Goal: Task Accomplishment & Management: Use online tool/utility

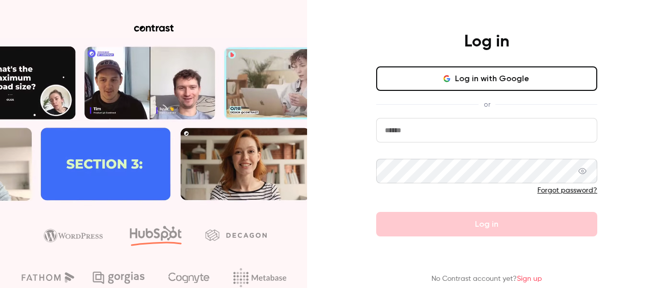
click at [427, 131] on input "email" at bounding box center [486, 130] width 221 height 25
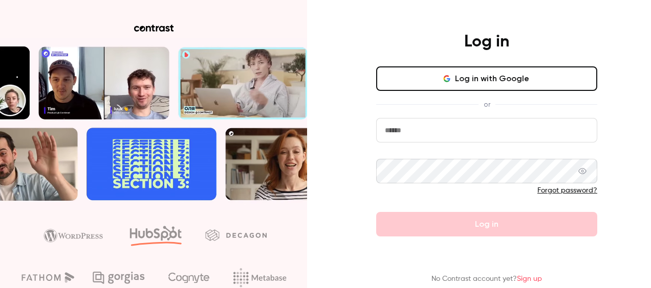
type input "**********"
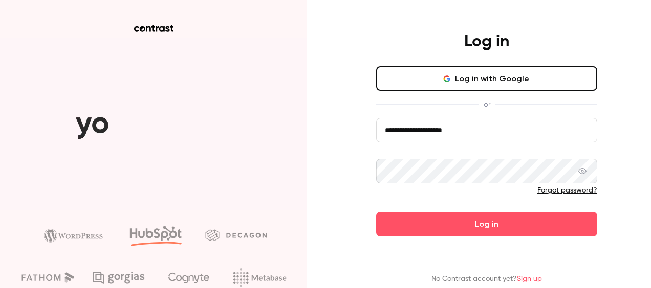
click at [376, 212] on button "Log in" at bounding box center [486, 224] width 221 height 25
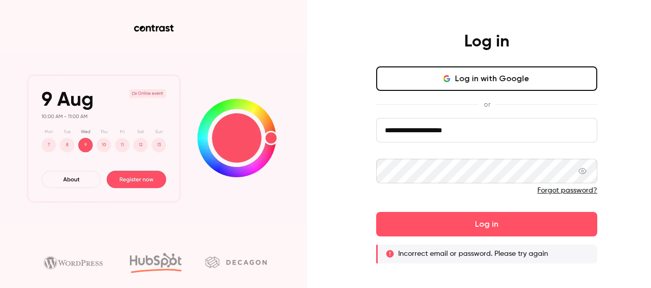
click at [583, 172] on icon at bounding box center [582, 171] width 8 height 8
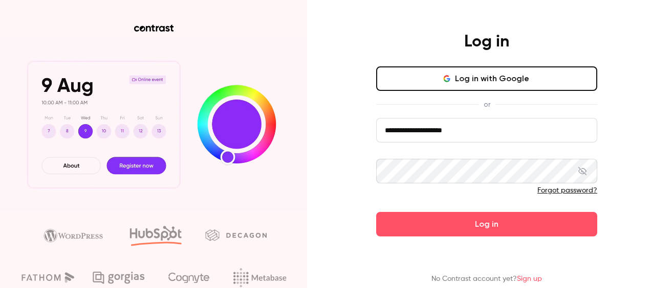
click at [376, 212] on button "Log in" at bounding box center [486, 224] width 221 height 25
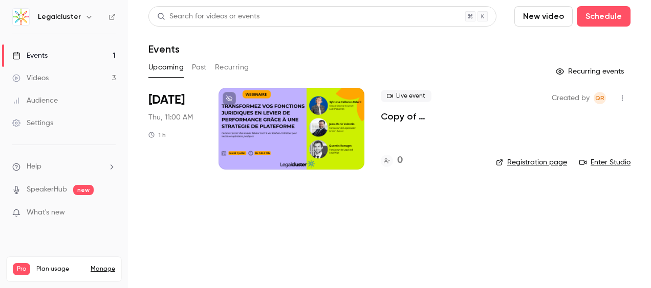
click at [197, 69] on button "Past" at bounding box center [199, 67] width 15 height 16
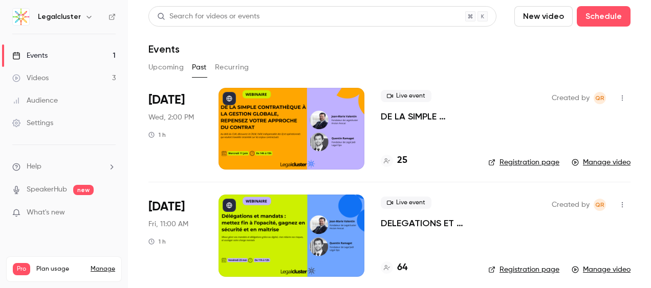
click at [40, 96] on div "Audience" at bounding box center [35, 101] width 46 height 10
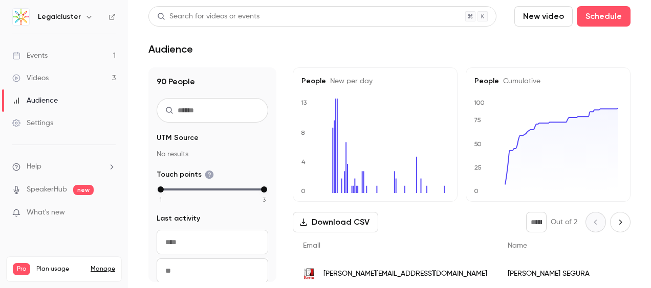
click at [40, 80] on div "Videos" at bounding box center [30, 78] width 36 height 10
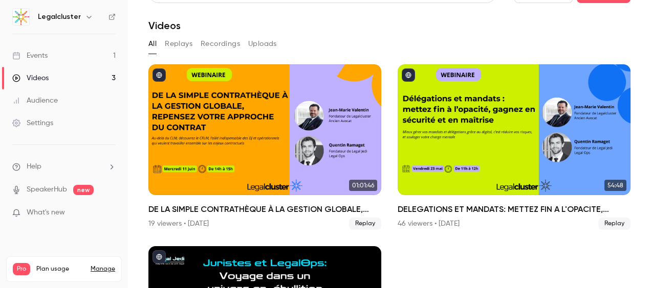
scroll to position [23, 0]
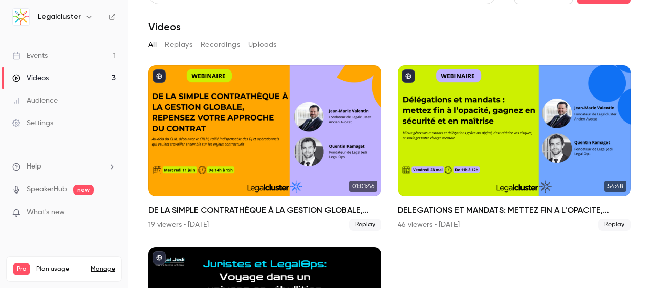
click at [187, 46] on button "Replays" at bounding box center [179, 45] width 28 height 16
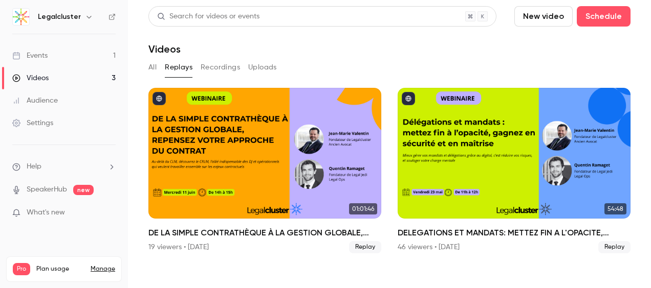
click at [224, 67] on button "Recordings" at bounding box center [219, 67] width 39 height 16
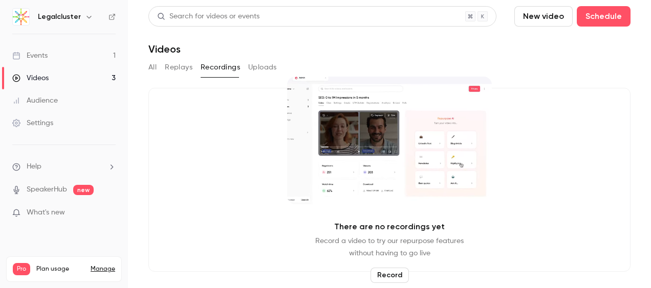
click at [263, 66] on button "Uploads" at bounding box center [262, 67] width 29 height 16
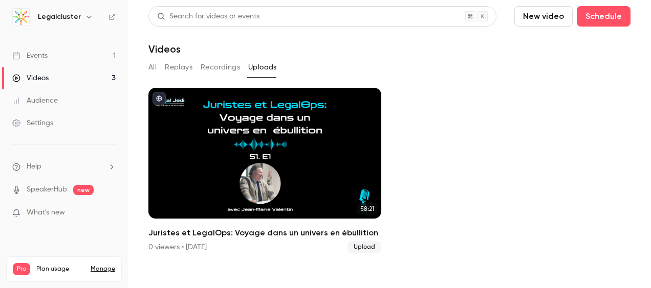
click at [182, 69] on button "Replays" at bounding box center [179, 67] width 28 height 16
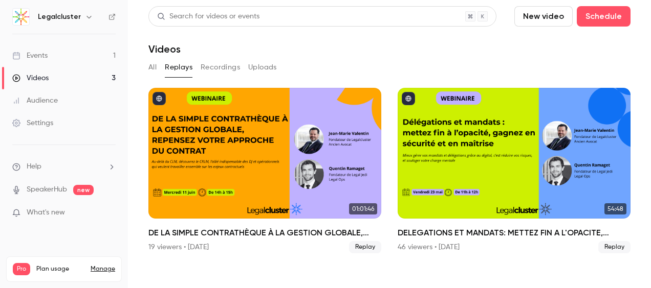
click at [154, 70] on button "All" at bounding box center [152, 67] width 8 height 16
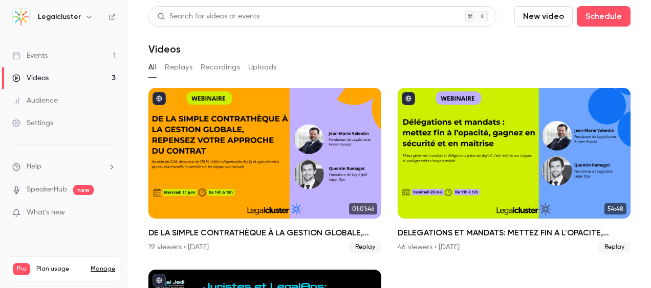
click at [47, 99] on div "Audience" at bounding box center [35, 101] width 46 height 10
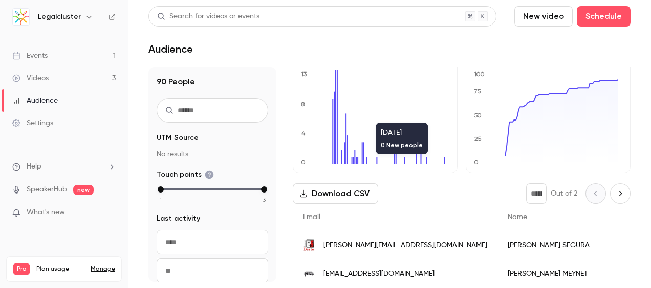
scroll to position [51, 0]
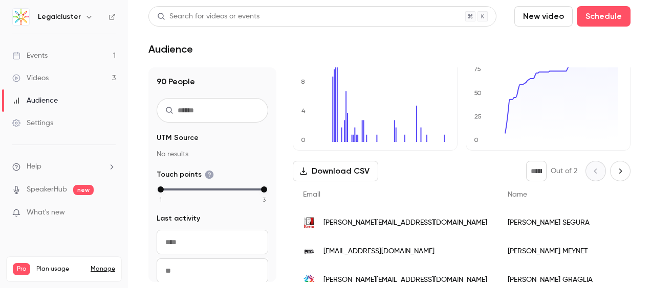
click at [40, 53] on div "Events" at bounding box center [29, 56] width 35 height 10
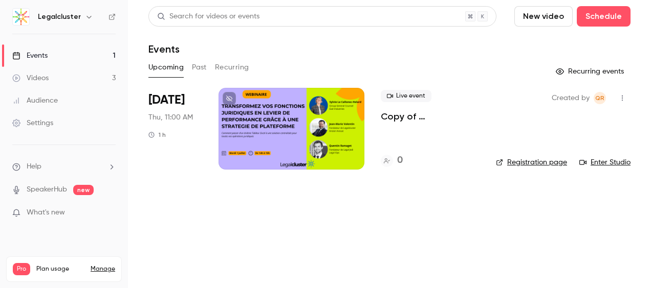
click at [201, 65] on button "Past" at bounding box center [199, 67] width 15 height 16
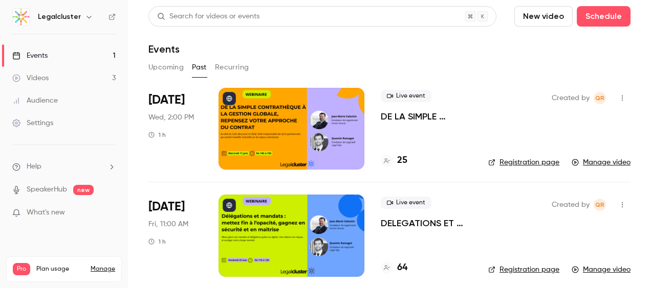
click at [152, 68] on button "Upcoming" at bounding box center [165, 67] width 35 height 16
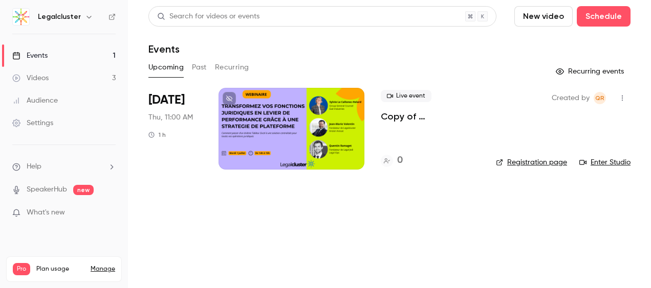
click at [195, 70] on button "Past" at bounding box center [199, 67] width 15 height 16
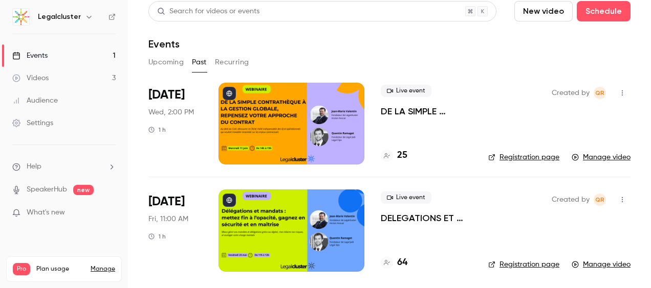
scroll to position [7, 0]
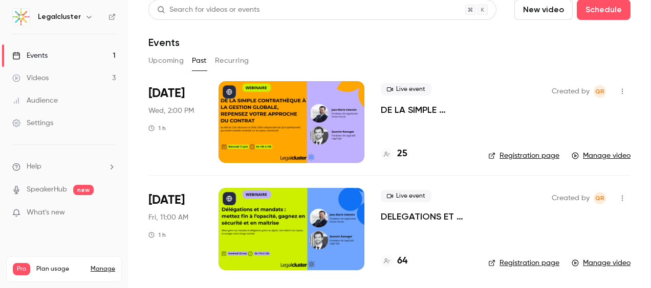
click at [598, 157] on link "Manage video" at bounding box center [600, 156] width 59 height 10
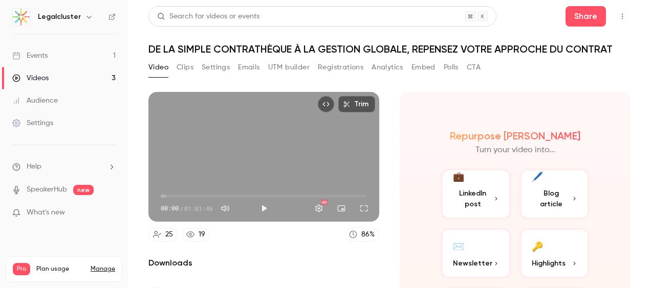
scroll to position [85, 0]
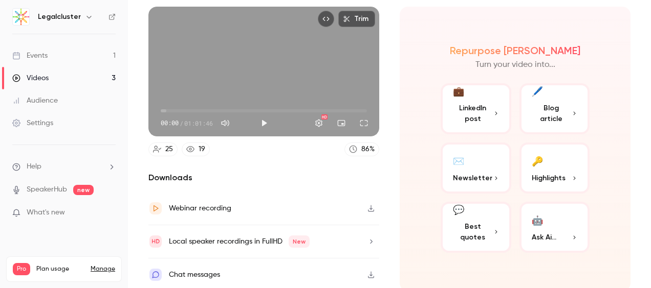
click at [367, 238] on icon "button" at bounding box center [371, 241] width 8 height 7
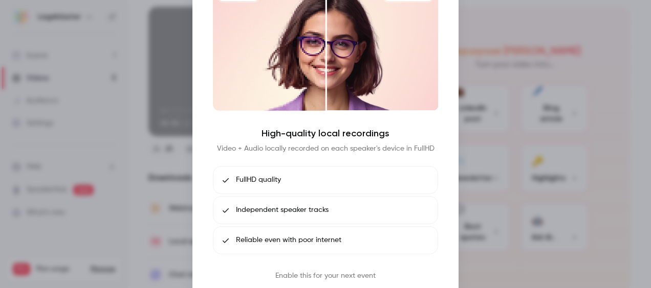
click at [539, 134] on div at bounding box center [325, 144] width 651 height 288
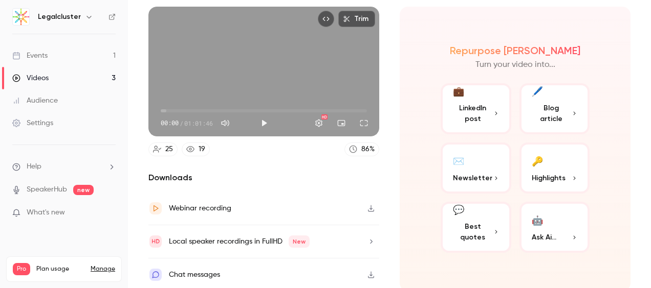
scroll to position [0, 0]
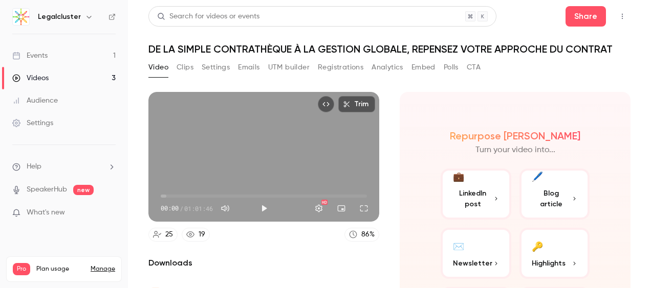
click at [354, 106] on button "Trim" at bounding box center [356, 104] width 37 height 16
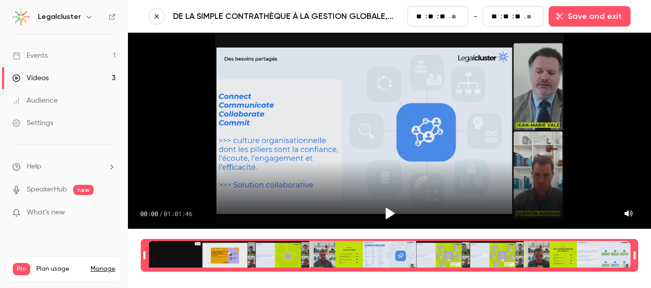
click at [153, 14] on icon "button" at bounding box center [156, 16] width 7 height 7
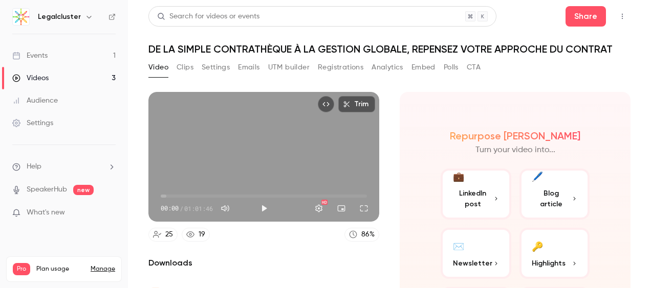
click at [182, 70] on button "Clips" at bounding box center [184, 67] width 17 height 16
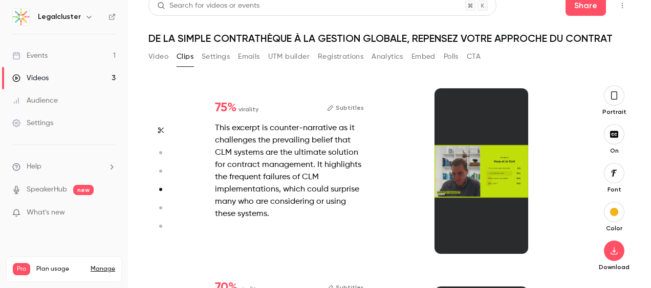
scroll to position [546, 0]
click at [219, 55] on button "Settings" at bounding box center [216, 57] width 28 height 16
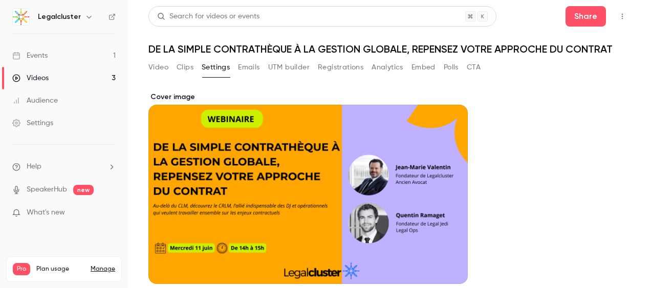
click at [253, 66] on button "Emails" at bounding box center [248, 67] width 21 height 16
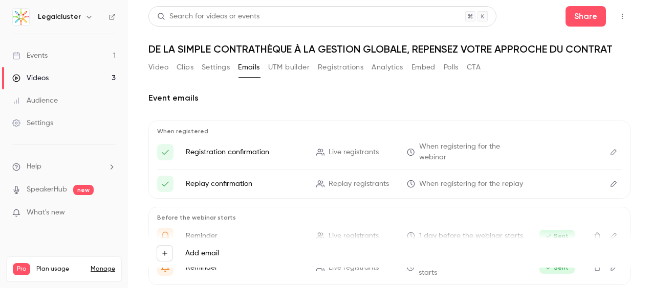
click at [292, 69] on button "UTM builder" at bounding box center [288, 67] width 41 height 16
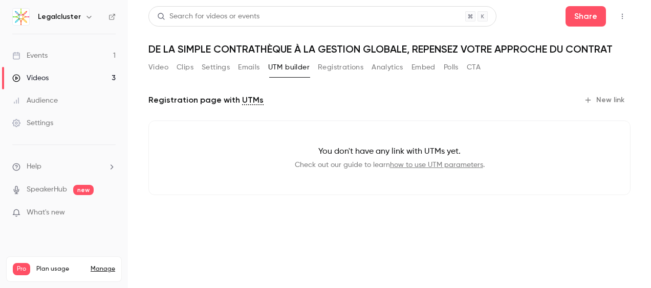
click at [332, 71] on button "Registrations" at bounding box center [341, 67] width 46 height 16
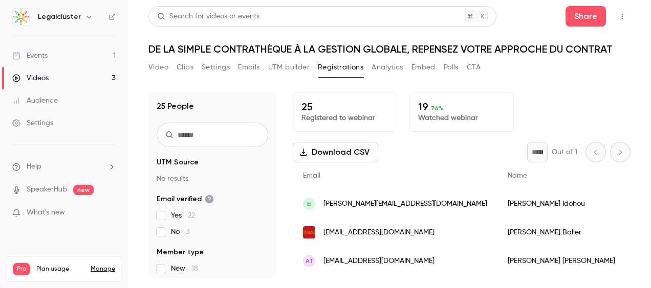
click at [384, 69] on button "Analytics" at bounding box center [387, 67] width 32 height 16
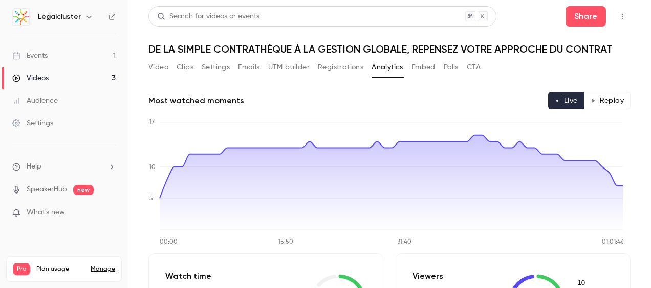
click at [426, 69] on button "Embed" at bounding box center [423, 67] width 24 height 16
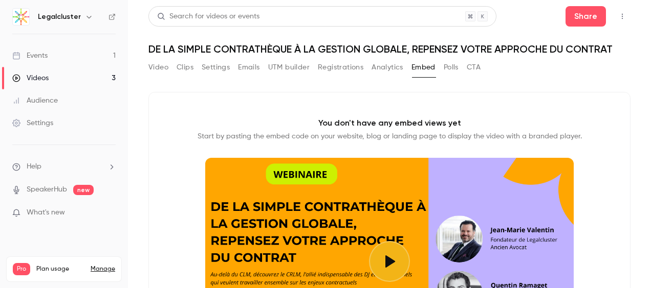
click at [449, 67] on button "Polls" at bounding box center [450, 67] width 15 height 16
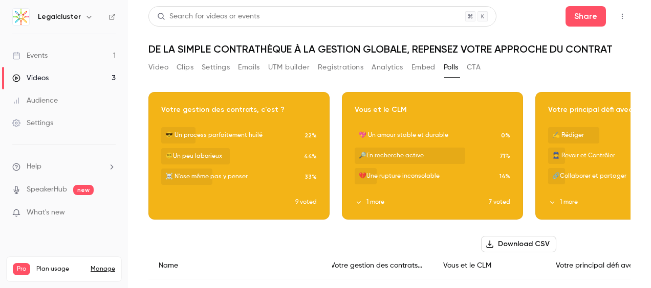
click at [163, 66] on button "Video" at bounding box center [158, 67] width 20 height 16
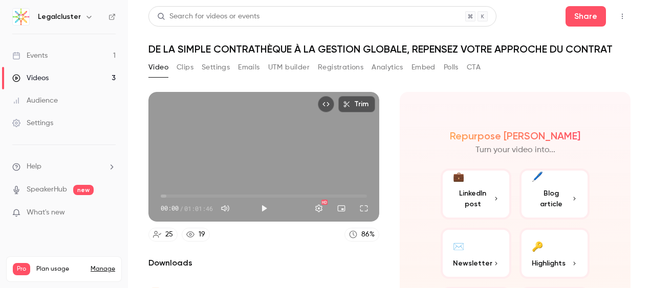
click at [186, 69] on button "Clips" at bounding box center [184, 67] width 17 height 16
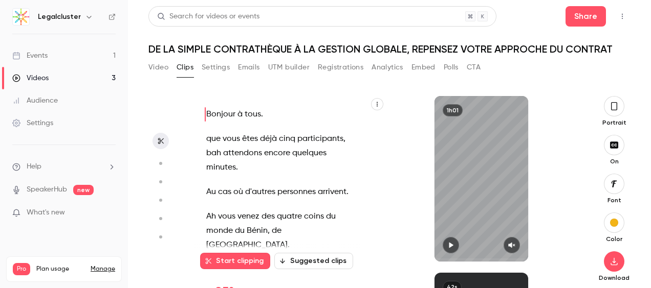
scroll to position [19, 0]
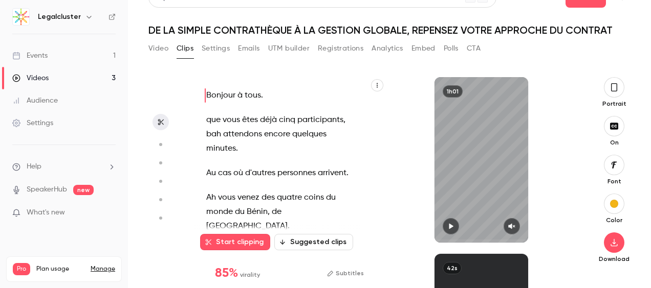
click at [374, 86] on icon "button" at bounding box center [377, 85] width 6 height 6
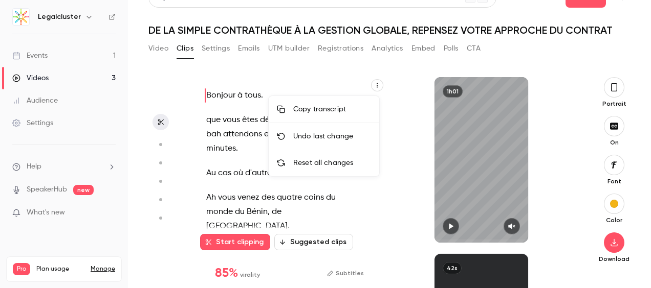
click at [421, 79] on div at bounding box center [325, 144] width 651 height 288
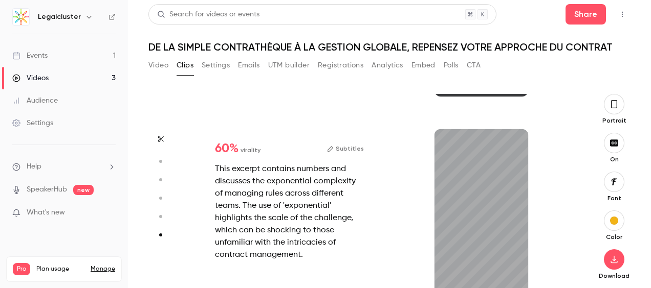
scroll to position [0, 0]
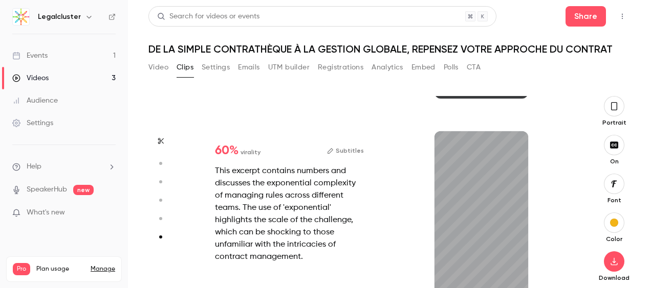
type input "**"
